Goal: Task Accomplishment & Management: Manage account settings

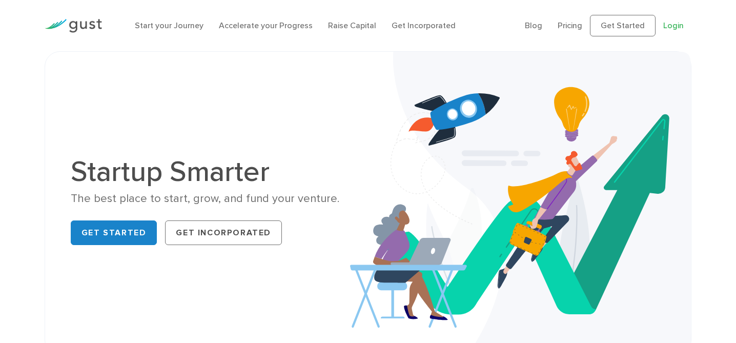
click at [667, 22] on link "Login" at bounding box center [673, 26] width 21 height 10
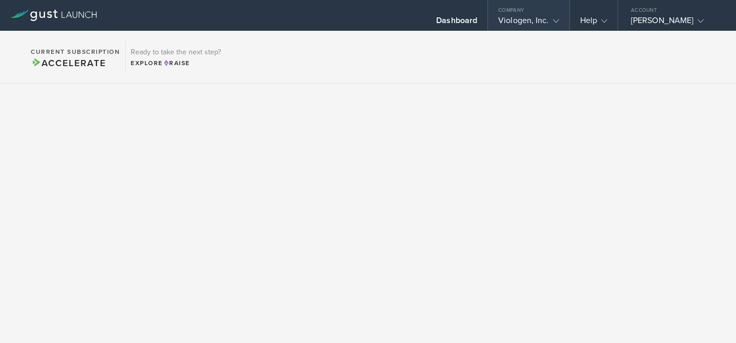
click at [549, 20] on gust-icon at bounding box center [554, 20] width 10 height 10
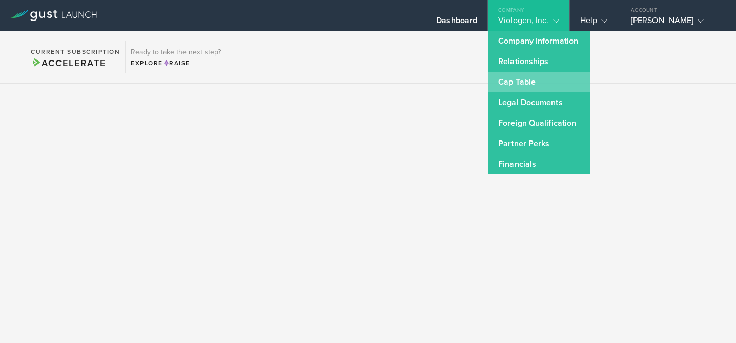
click at [509, 79] on link "Cap Table" at bounding box center [539, 82] width 103 height 21
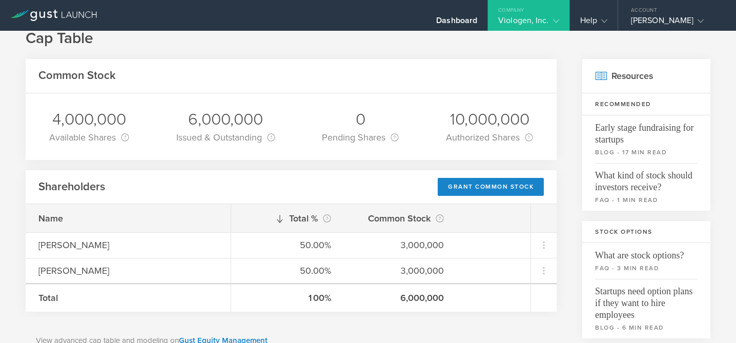
scroll to position [24, 0]
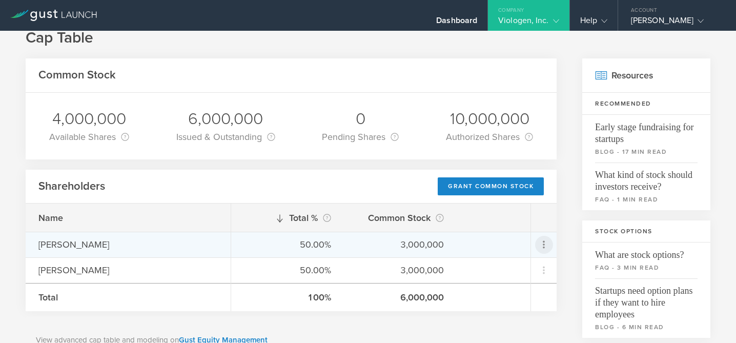
click at [544, 243] on icon at bounding box center [544, 245] width 2 height 8
click at [423, 317] on md-backdrop at bounding box center [368, 171] width 736 height 343
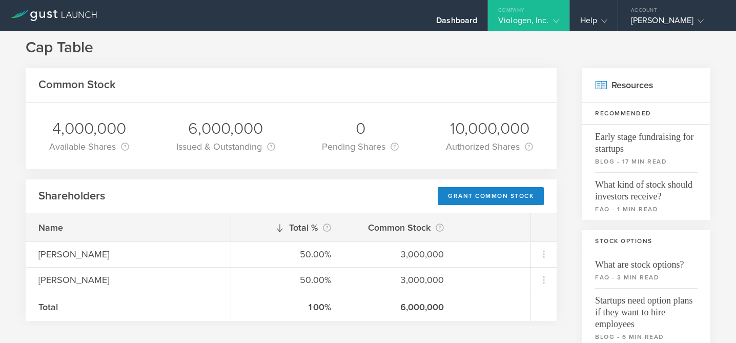
scroll to position [13, 0]
